Goal: Information Seeking & Learning: Understand process/instructions

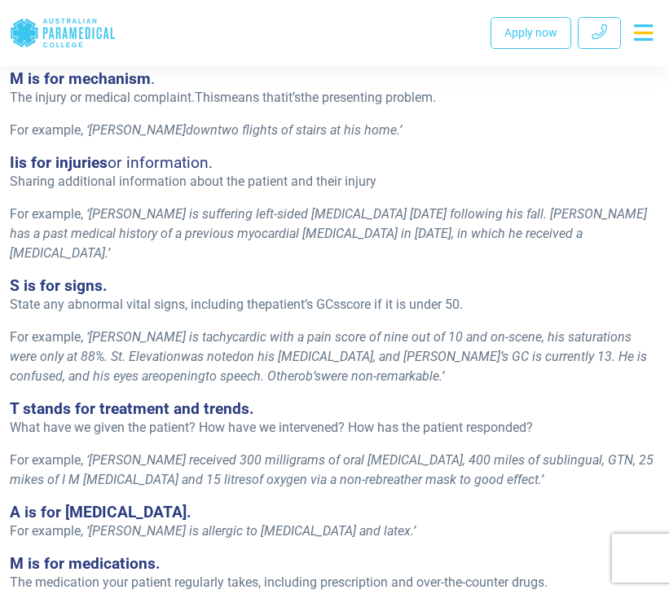
scroll to position [1269, 0]
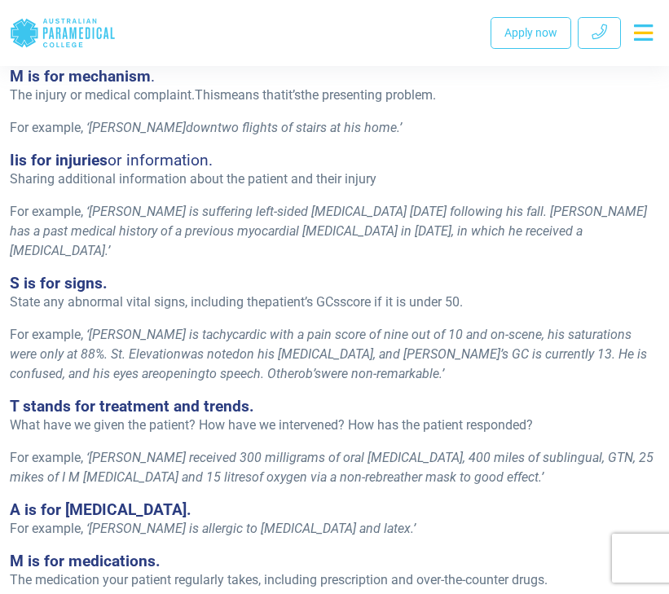
click at [165, 417] on span "What have we given the patient? How have we intervened? How has the patient res…" at bounding box center [271, 424] width 523 height 15
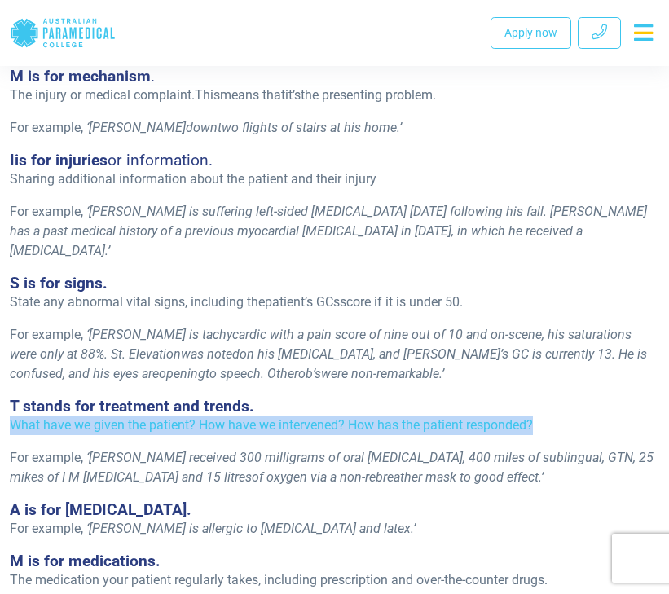
click at [165, 417] on span "What have we given the patient? How have we intervened? How has the patient res…" at bounding box center [271, 424] width 523 height 15
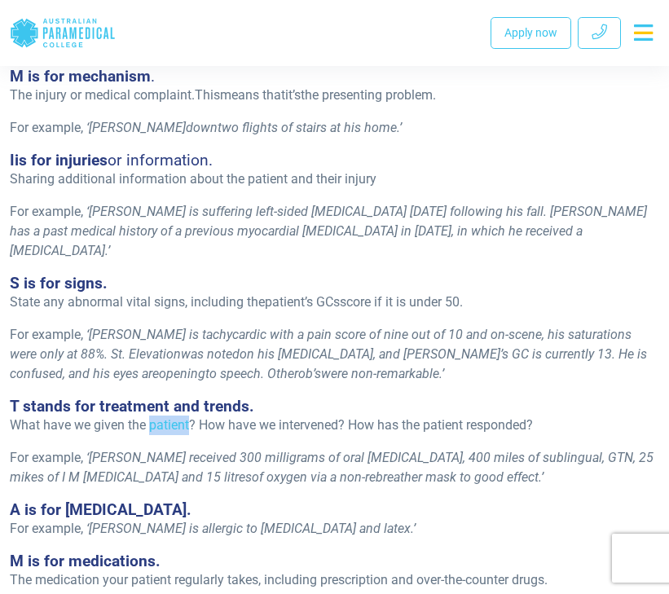
click at [165, 417] on span "What have we given the patient? How have we intervened? How has the patient res…" at bounding box center [271, 424] width 523 height 15
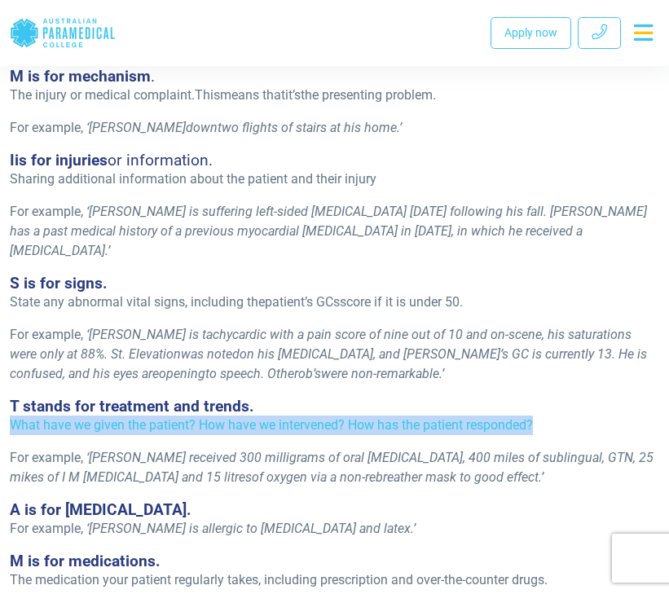
click at [165, 417] on span "What have we given the patient? How have we intervened? How has the patient res…" at bounding box center [271, 424] width 523 height 15
click at [161, 417] on span "What have we given the patient? How have we intervened? How has the patient res…" at bounding box center [271, 424] width 523 height 15
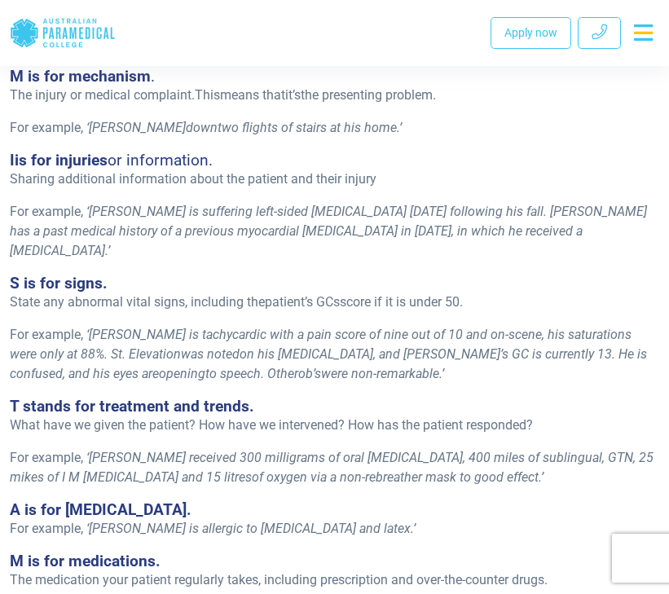
click at [162, 417] on span "What have we given the patient? How have we intervened? How has the patient res…" at bounding box center [271, 424] width 523 height 15
click at [157, 294] on span "State any abnormal vital signs, including the" at bounding box center [137, 301] width 255 height 15
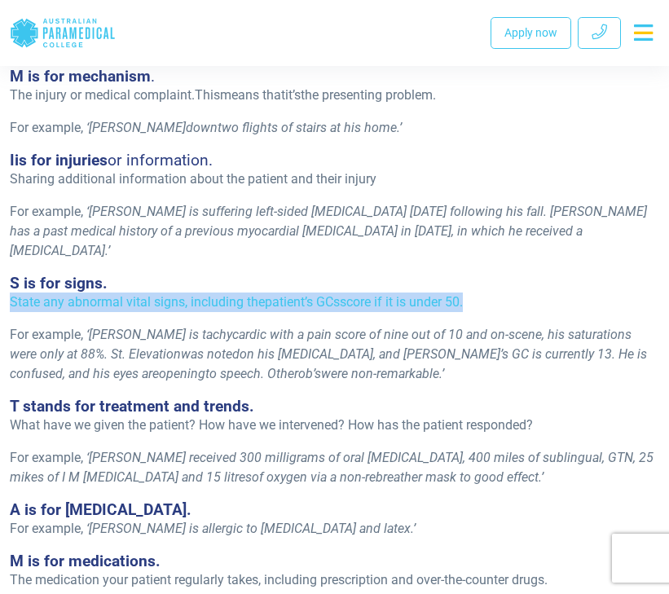
click at [157, 294] on span "State any abnormal vital signs, including the" at bounding box center [137, 301] width 255 height 15
click at [158, 294] on span "State any abnormal vital signs, including the" at bounding box center [137, 301] width 255 height 15
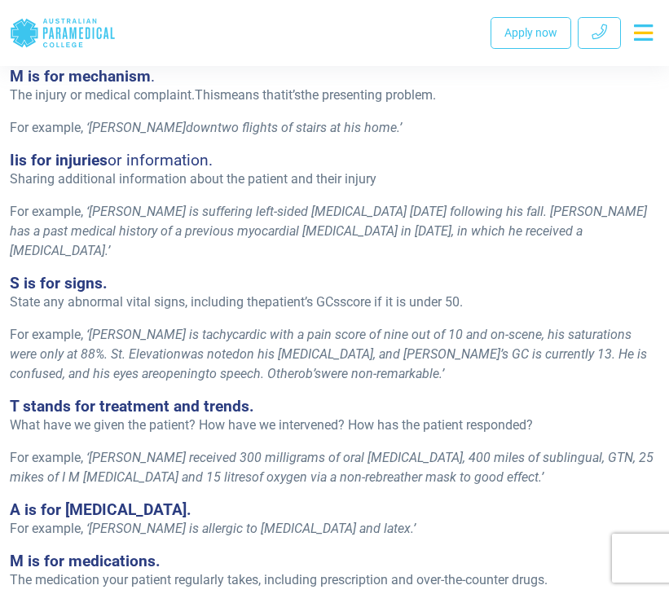
click at [152, 327] on span "[PERSON_NAME] is tachycardic with a pain score of nine out of 10 and on-scene, …" at bounding box center [321, 344] width 622 height 35
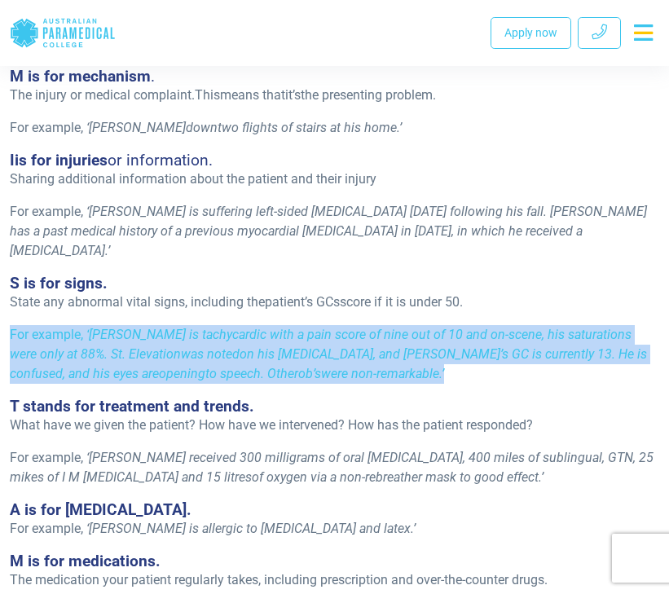
click at [152, 327] on span "[PERSON_NAME] is tachycardic with a pain score of nine out of 10 and on-scene, …" at bounding box center [321, 344] width 622 height 35
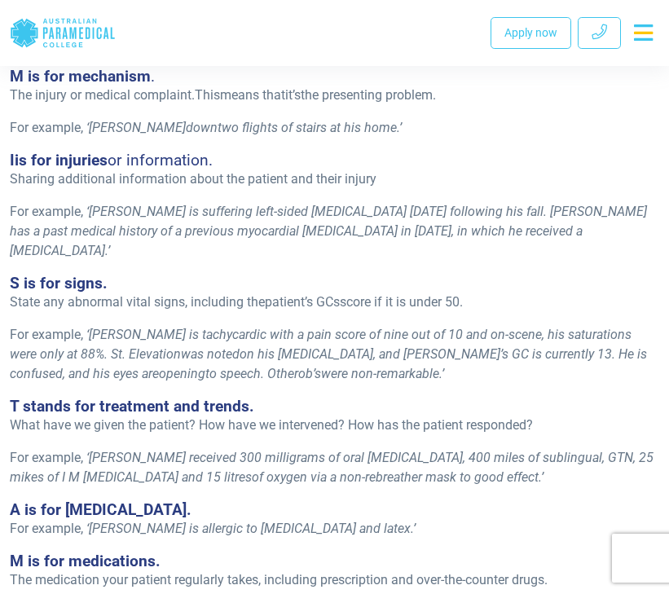
click at [181, 346] on span "was noted" at bounding box center [210, 353] width 59 height 15
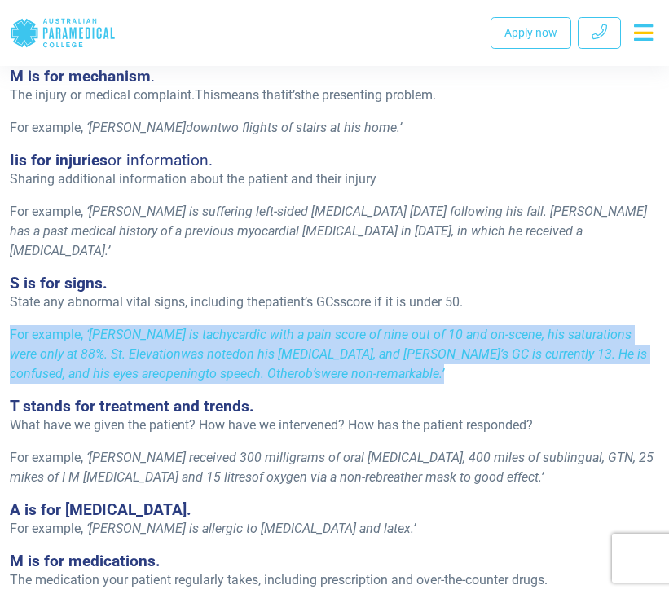
click at [181, 346] on span "was noted" at bounding box center [210, 353] width 59 height 15
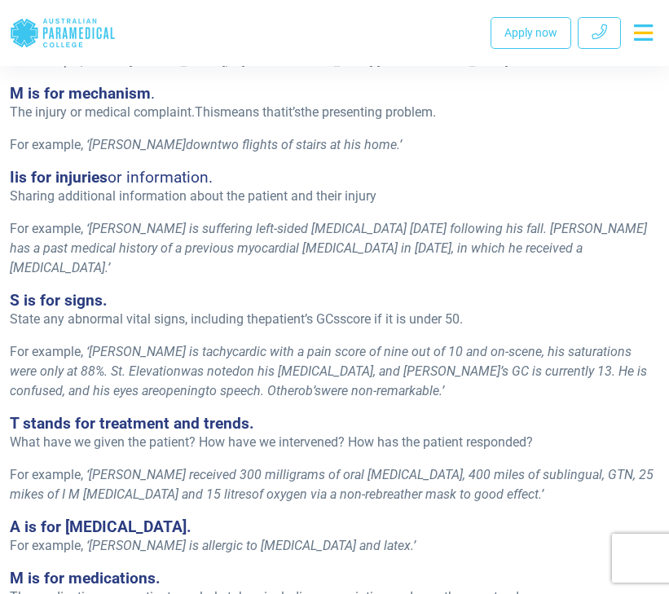
scroll to position [1248, 0]
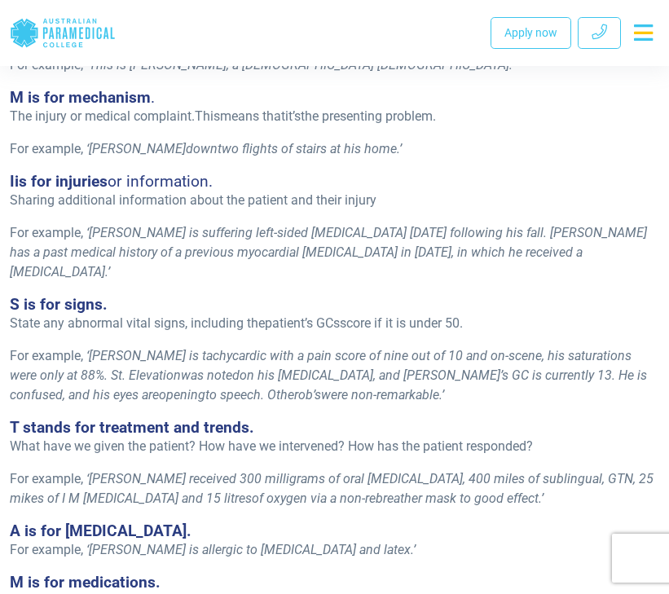
click at [140, 226] on span "[PERSON_NAME] is suffering left-sided [MEDICAL_DATA] [DATE] following his fall.…" at bounding box center [328, 252] width 637 height 55
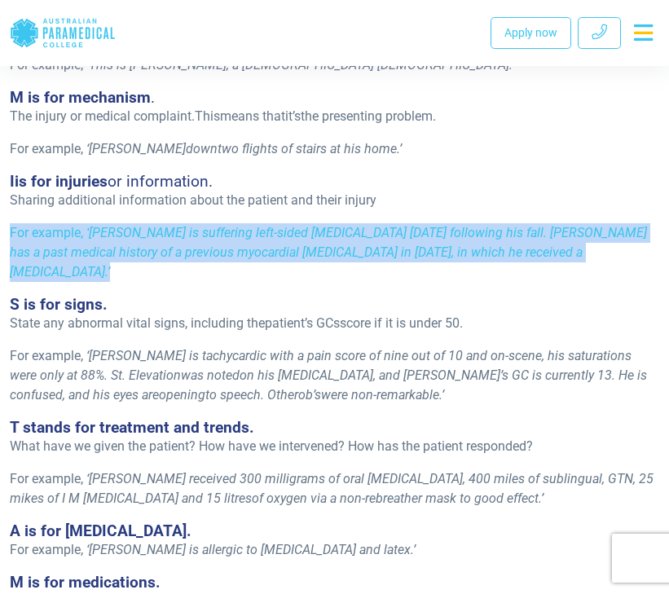
click at [140, 226] on span "[PERSON_NAME] is suffering left-sided [MEDICAL_DATA] [DATE] following his fall.…" at bounding box center [328, 252] width 637 height 55
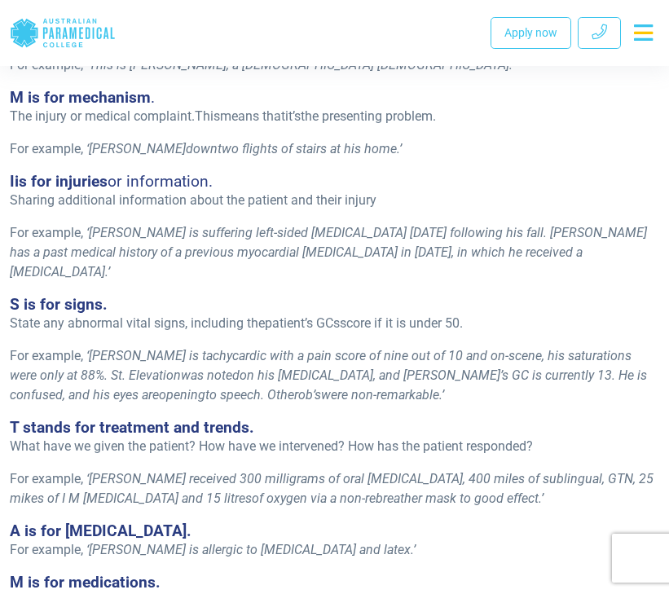
click at [138, 233] on span "[PERSON_NAME] is suffering left-sided [MEDICAL_DATA] [DATE] following his fall.…" at bounding box center [328, 252] width 637 height 55
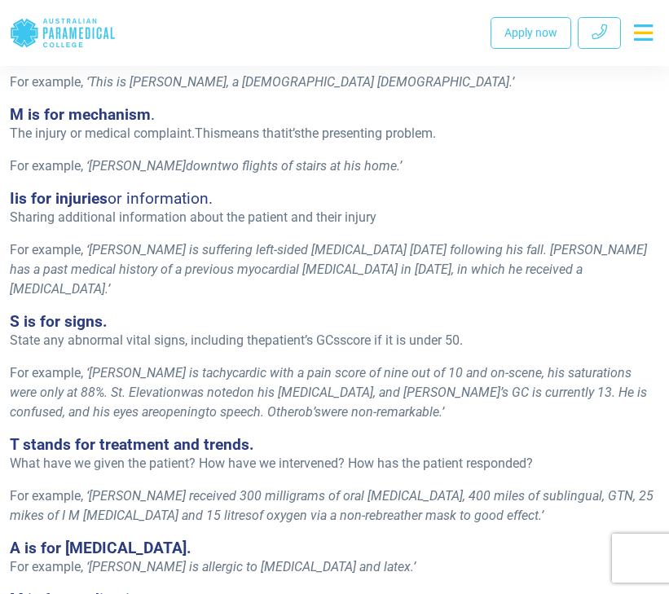
scroll to position [1230, 0]
click at [186, 169] on span "down" at bounding box center [202, 166] width 32 height 15
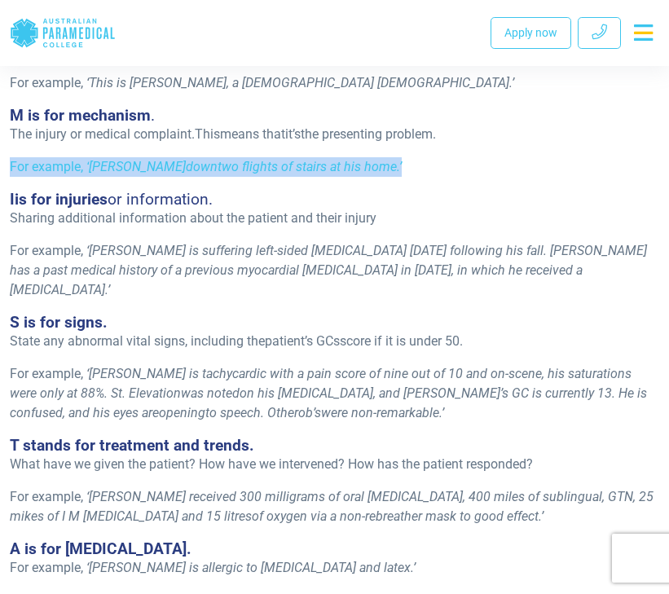
click at [186, 169] on span "down" at bounding box center [202, 166] width 32 height 15
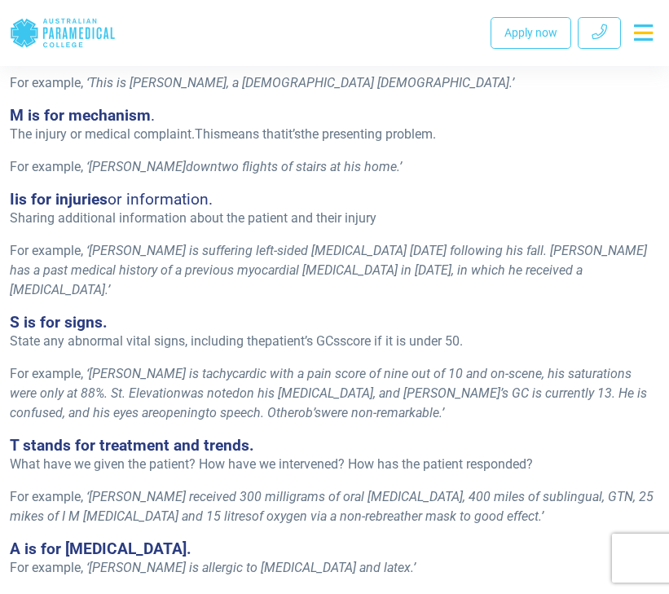
click at [143, 134] on span "The injury or medical complaint." at bounding box center [102, 133] width 185 height 15
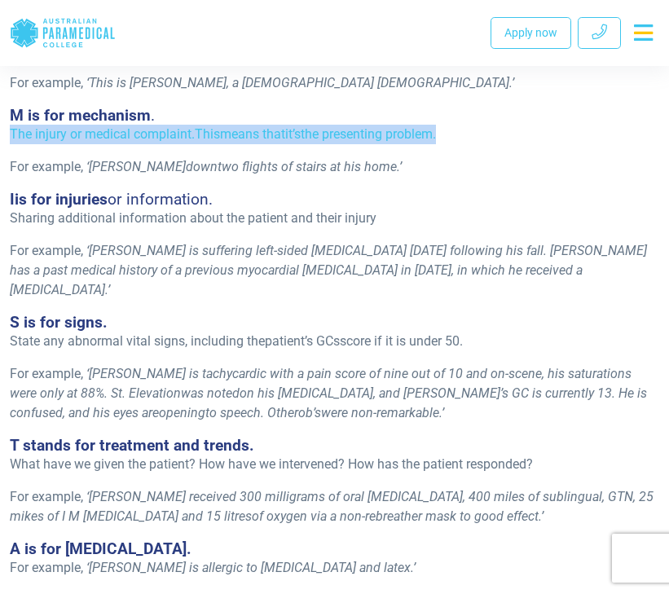
click at [143, 134] on span "The injury or medical complaint." at bounding box center [102, 133] width 185 height 15
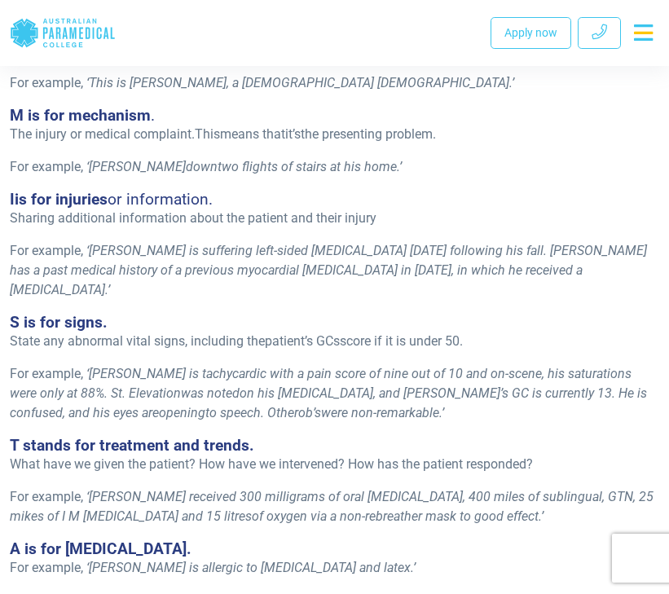
click at [186, 172] on span "down" at bounding box center [202, 166] width 32 height 15
click at [186, 171] on span "down" at bounding box center [202, 166] width 32 height 15
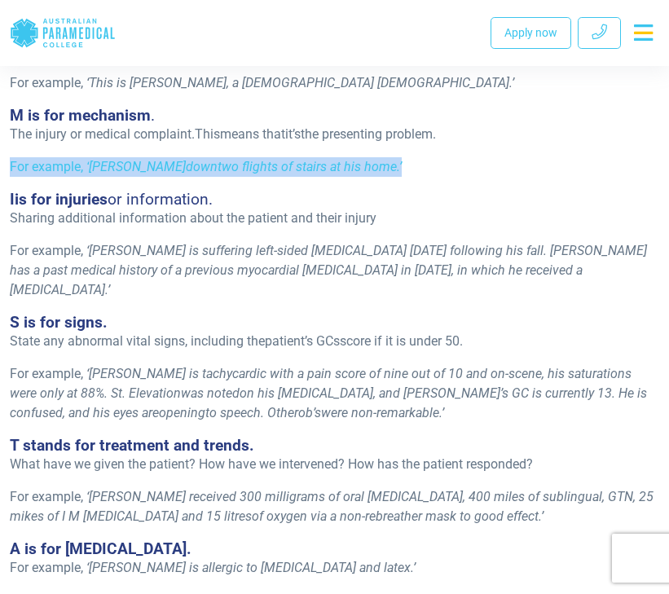
click at [186, 171] on span "down" at bounding box center [202, 166] width 32 height 15
click at [186, 166] on span "down" at bounding box center [202, 166] width 32 height 15
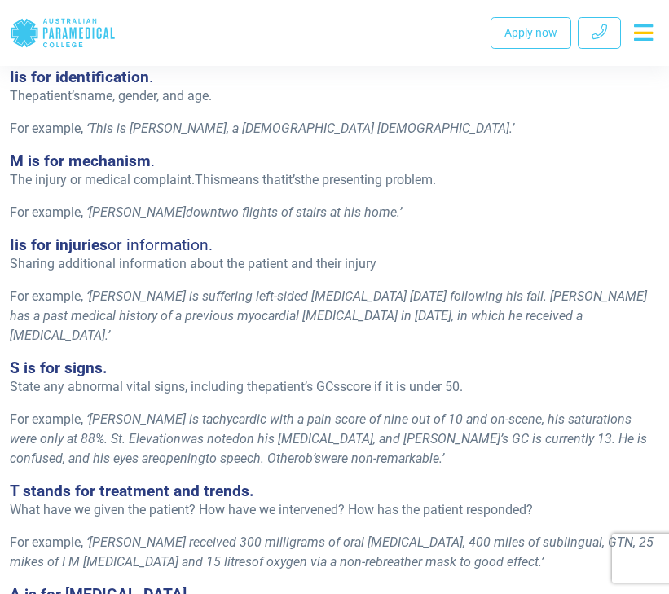
scroll to position [1182, 0]
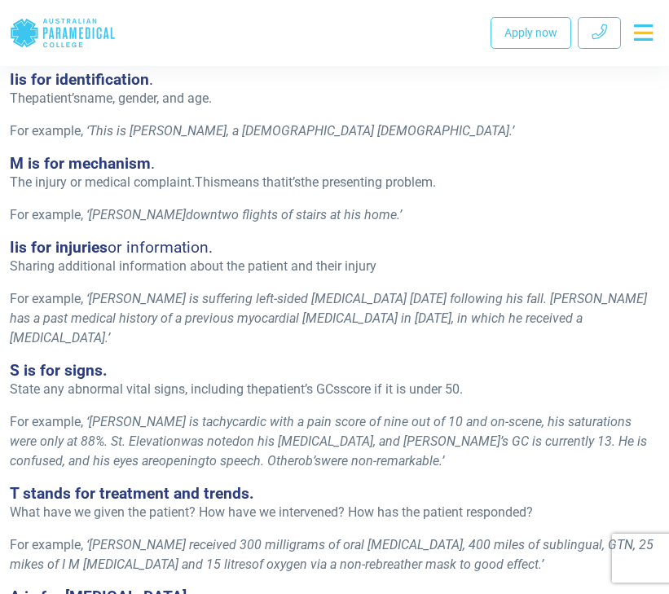
click at [137, 179] on span "The injury or medical complaint." at bounding box center [102, 181] width 185 height 15
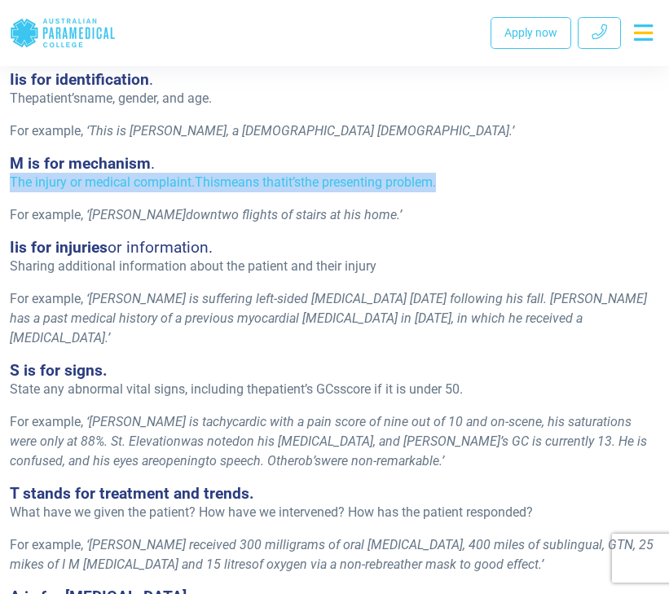
click at [137, 179] on span "The injury or medical complaint." at bounding box center [102, 181] width 185 height 15
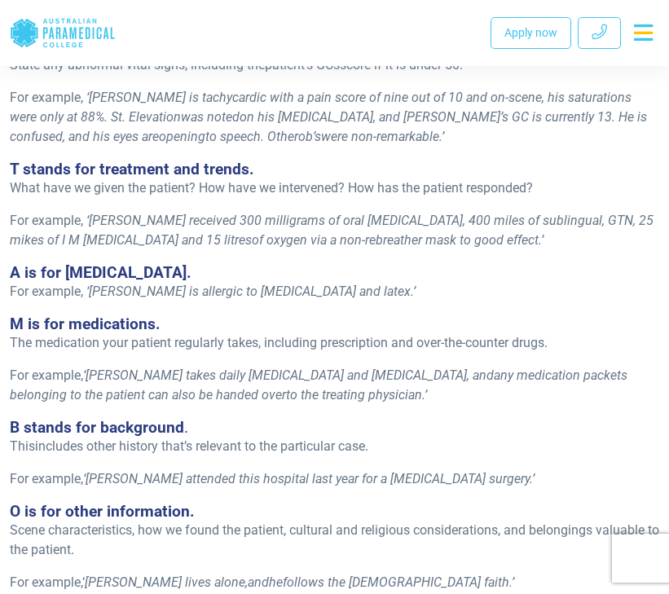
scroll to position [1507, 0]
click at [293, 437] on span "includes other history that’s relevant to the particular case." at bounding box center [201, 444] width 333 height 15
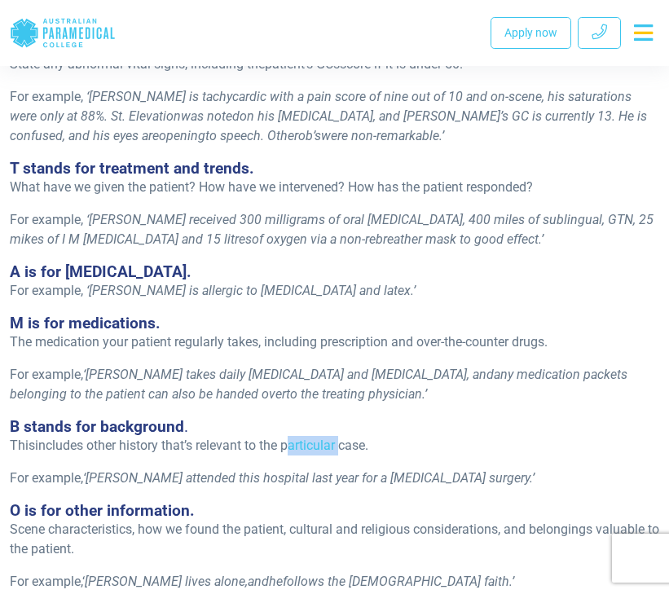
click at [293, 437] on span "includes other history that’s relevant to the particular case." at bounding box center [201, 444] width 333 height 15
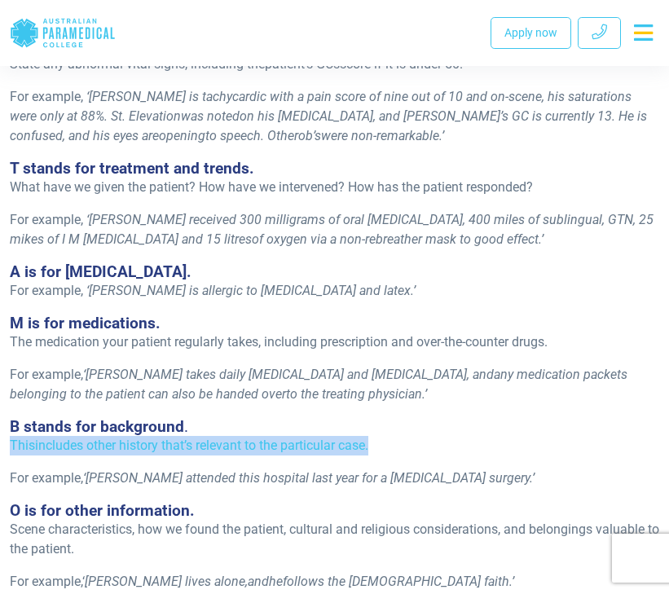
click at [293, 437] on span "includes other history that’s relevant to the particular case." at bounding box center [201, 444] width 333 height 15
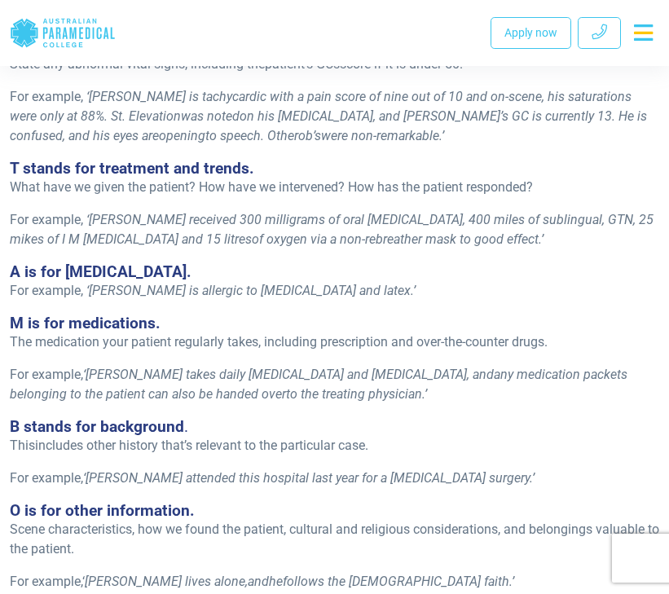
click at [289, 437] on span "includes other history that’s relevant to the particular case." at bounding box center [201, 444] width 333 height 15
click at [247, 520] on p "Scene characteristics, how we found the patient, cultural and religious conside…" at bounding box center [334, 539] width 649 height 39
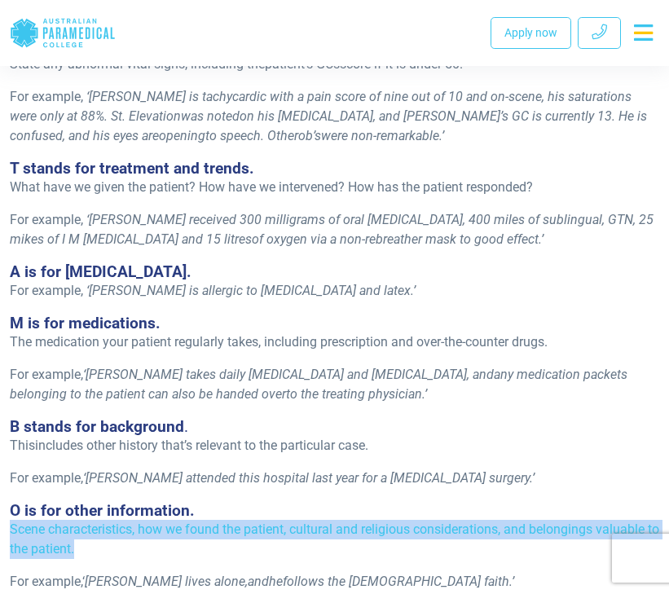
click at [247, 520] on p "Scene characteristics, how we found the patient, cultural and religious conside…" at bounding box center [334, 539] width 649 height 39
click at [248, 520] on p "Scene characteristics, how we found the patient, cultural and religious conside…" at bounding box center [334, 539] width 649 height 39
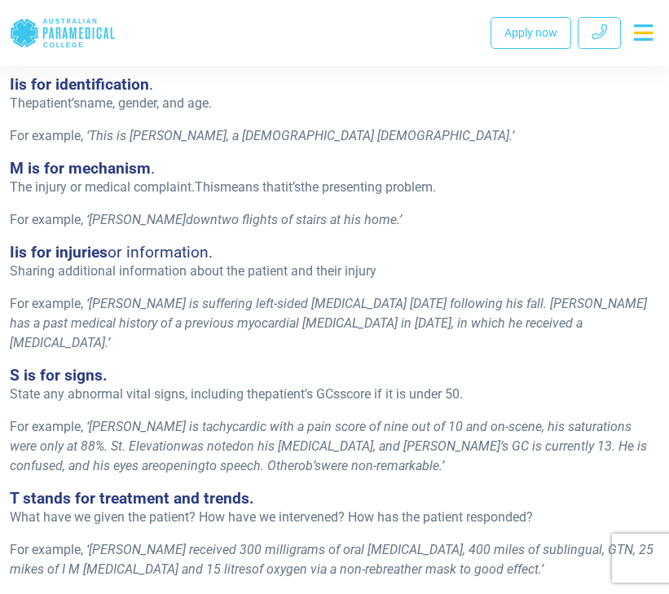
scroll to position [1158, 0]
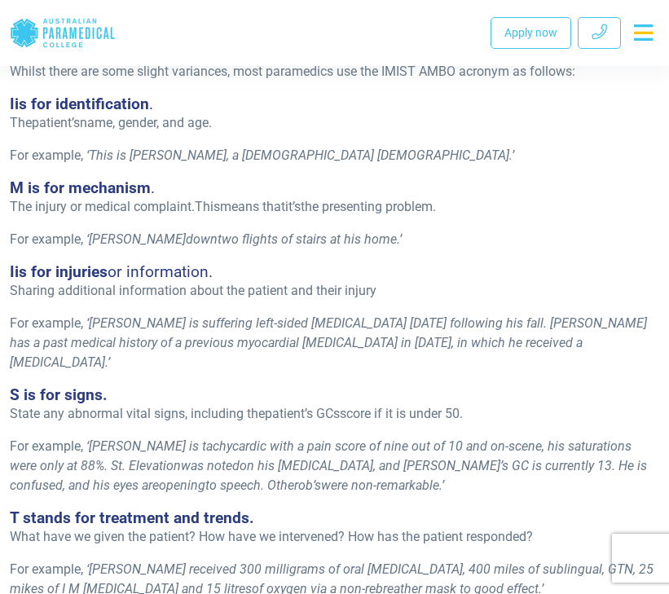
click at [242, 157] on span "This is [PERSON_NAME], a [DEMOGRAPHIC_DATA] [DEMOGRAPHIC_DATA]" at bounding box center [299, 154] width 420 height 15
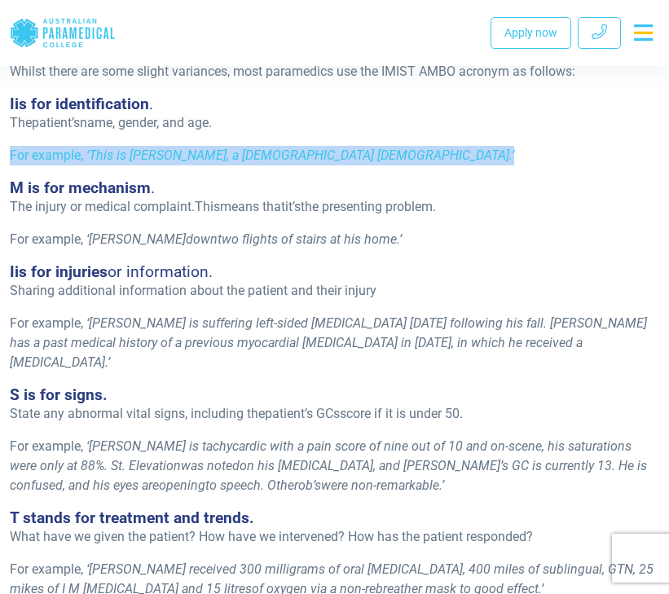
click at [242, 157] on span "This is [PERSON_NAME], a [DEMOGRAPHIC_DATA] [DEMOGRAPHIC_DATA]" at bounding box center [299, 154] width 420 height 15
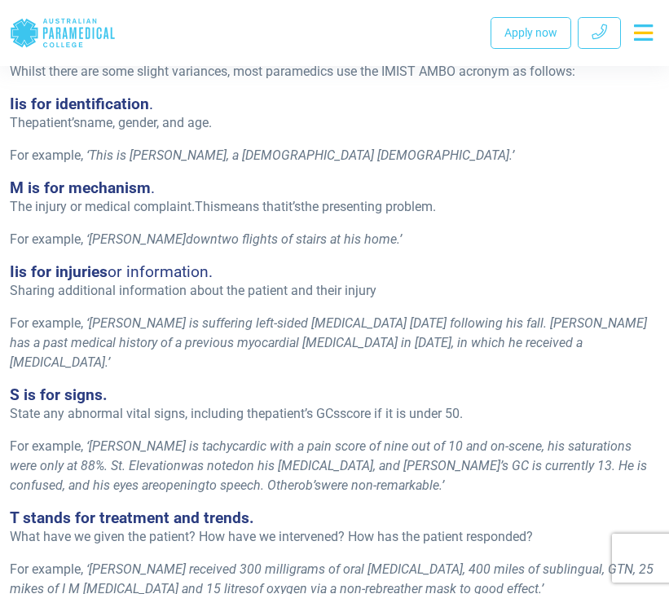
click at [280, 182] on h4 "M is for mechanism ." at bounding box center [334, 187] width 649 height 19
click at [277, 191] on h4 "M is for mechanism ." at bounding box center [334, 187] width 649 height 19
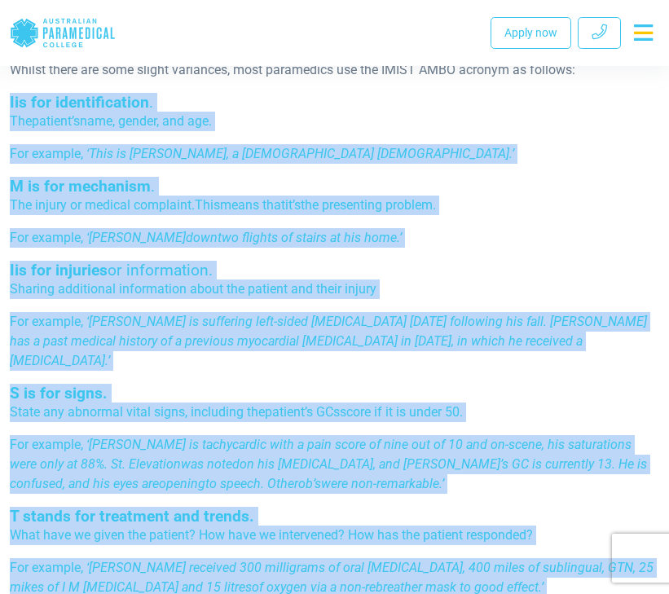
scroll to position [1155, 0]
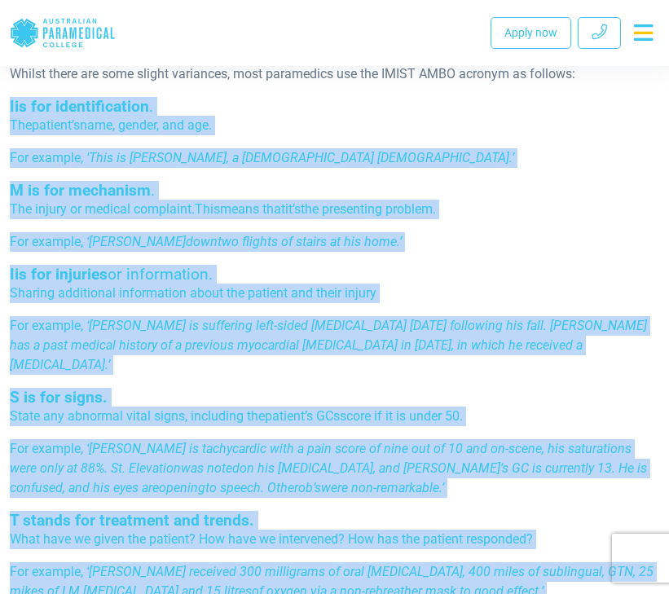
drag, startPoint x: 395, startPoint y: 456, endPoint x: 9, endPoint y: 94, distance: 529.7
click at [9, 94] on div "Re-published [DATE]. If you work in emergency health, the term IMIST AMBO will …" at bounding box center [334, 70] width 669 height 1905
copy div "L ip dol sitametconsect . Adi elitsed’d eius, tempor, inc utl. Etd magnaal, ‘ E…"
